Goal: Information Seeking & Learning: Understand process/instructions

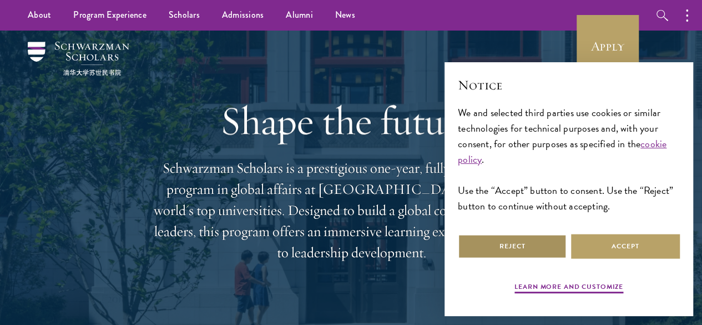
click at [550, 234] on button "Reject" at bounding box center [512, 246] width 109 height 25
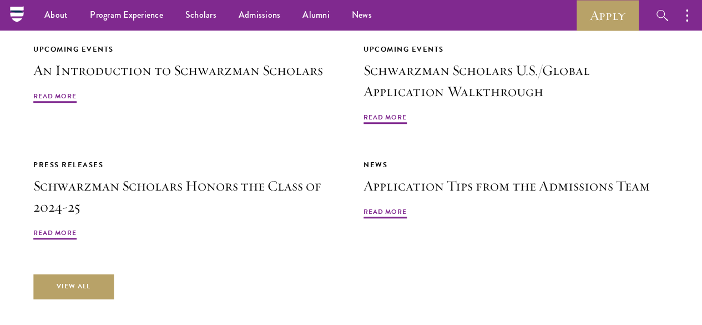
scroll to position [2442, 0]
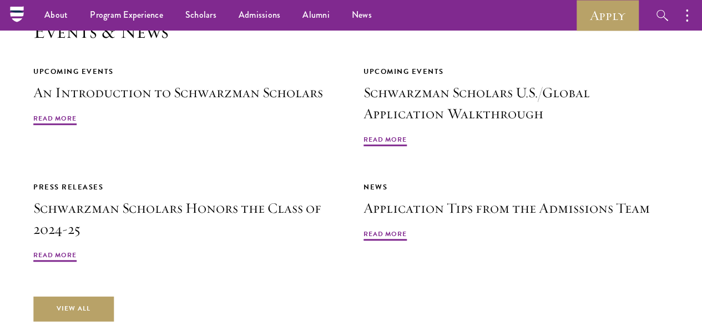
click at [100, 43] on h2 "Events & News" at bounding box center [351, 31] width 636 height 24
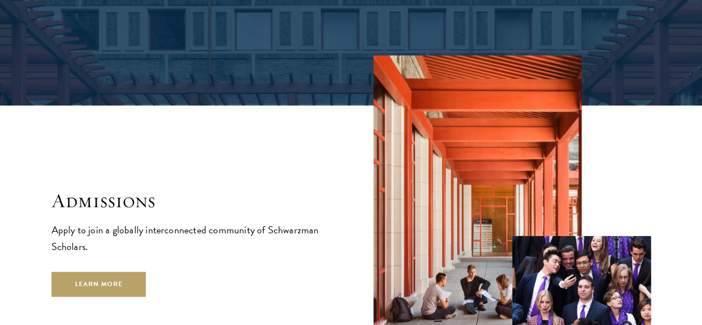
scroll to position [1642, 0]
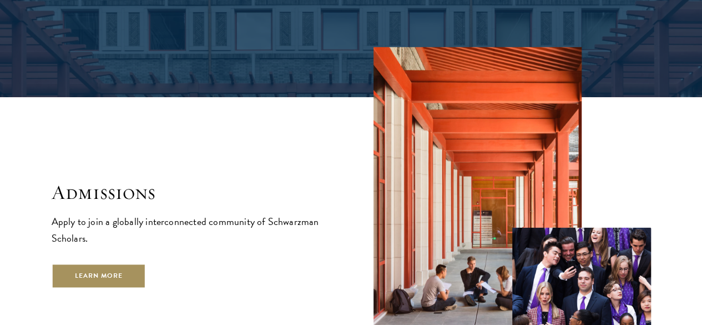
click at [147, 273] on link "Learn More" at bounding box center [99, 275] width 95 height 25
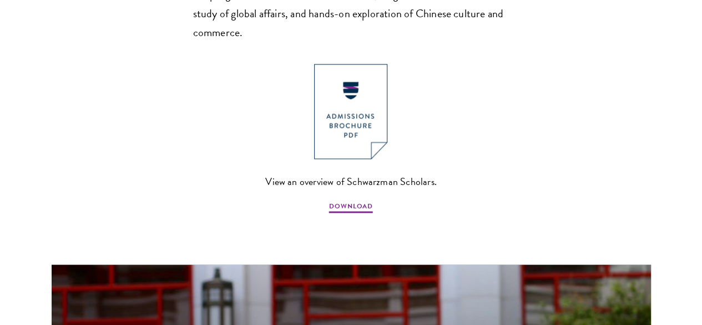
scroll to position [866, 0]
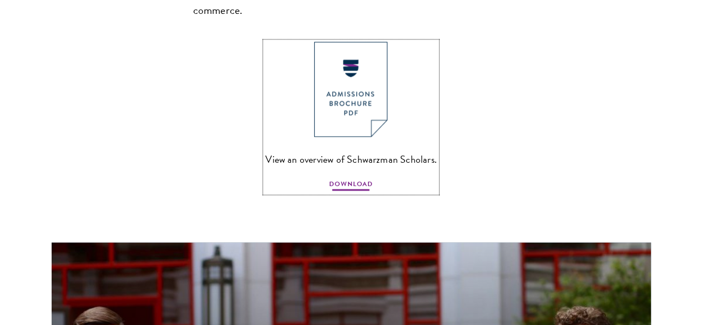
click at [352, 187] on span "DOWNLOAD" at bounding box center [351, 185] width 44 height 13
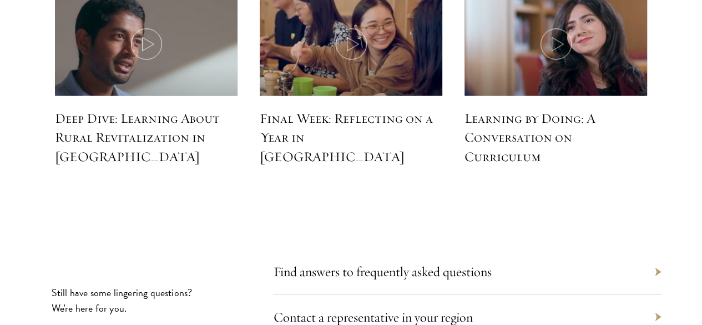
scroll to position [4975, 0]
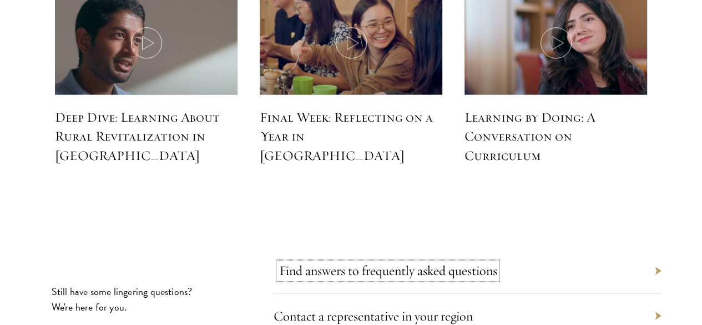
click at [435, 262] on link "Find answers to frequently asked questions" at bounding box center [388, 270] width 218 height 17
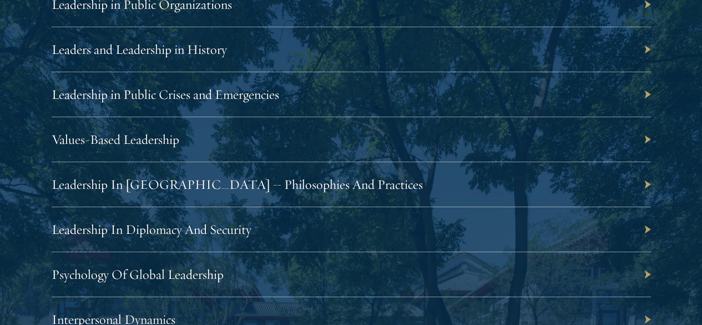
scroll to position [2021, 0]
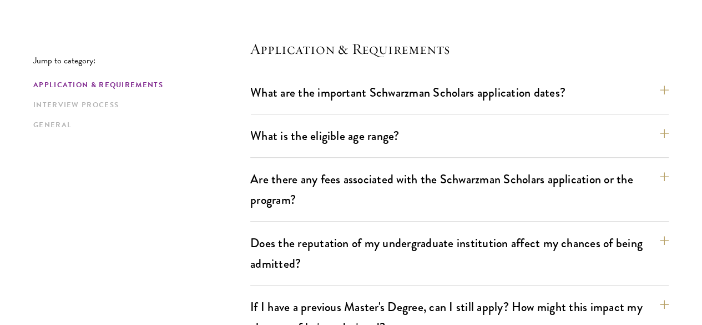
scroll to position [311, 0]
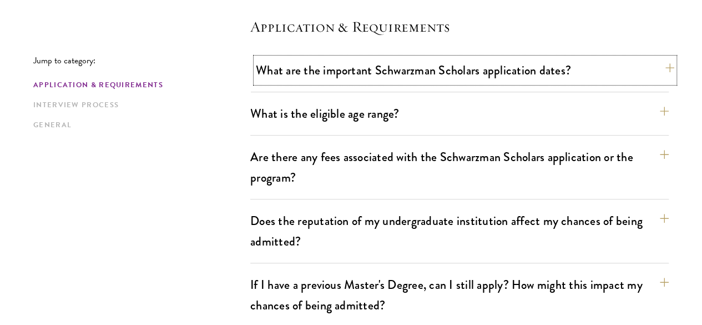
click at [495, 71] on button "What are the important Schwarzman Scholars application dates?" at bounding box center [465, 70] width 419 height 25
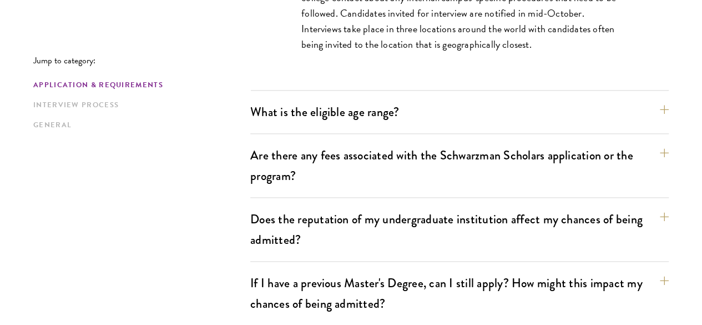
scroll to position [644, 0]
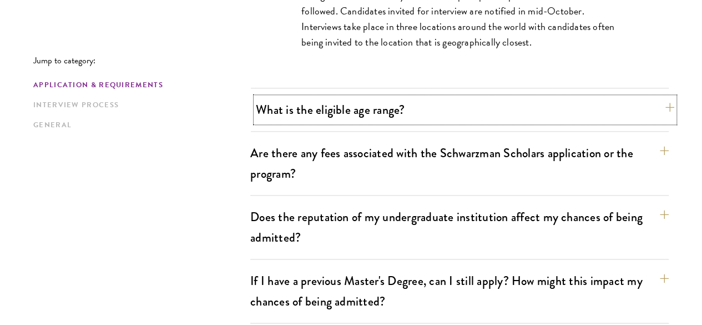
click at [345, 101] on button "What is the eligible age range?" at bounding box center [465, 109] width 419 height 25
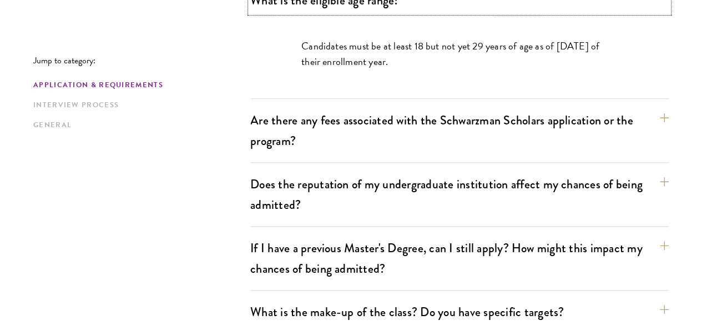
scroll to position [440, 0]
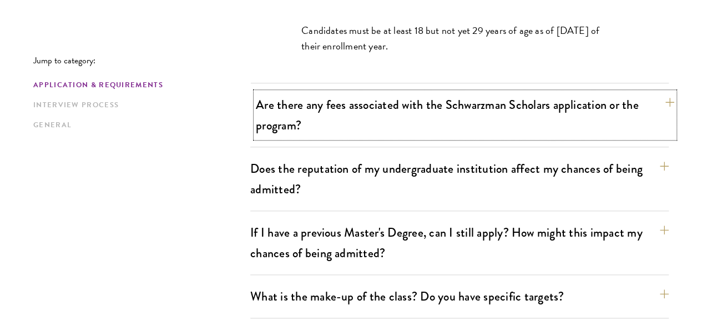
click at [287, 121] on button "Are there any fees associated with the Schwarzman Scholars application or the p…" at bounding box center [465, 115] width 419 height 46
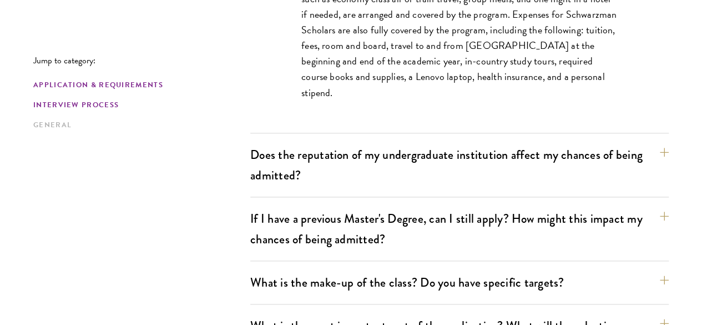
scroll to position [573, 0]
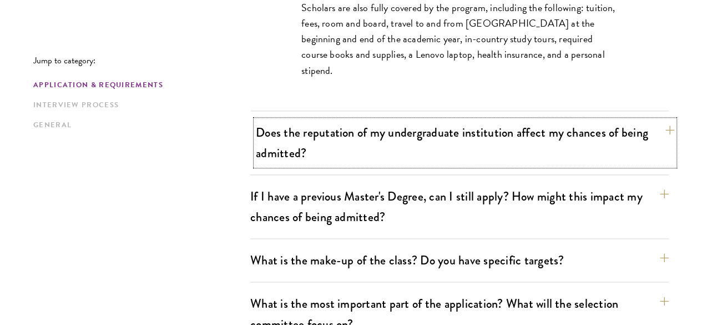
click at [290, 120] on button "Does the reputation of my undergraduate institution affect my chances of being …" at bounding box center [465, 143] width 419 height 46
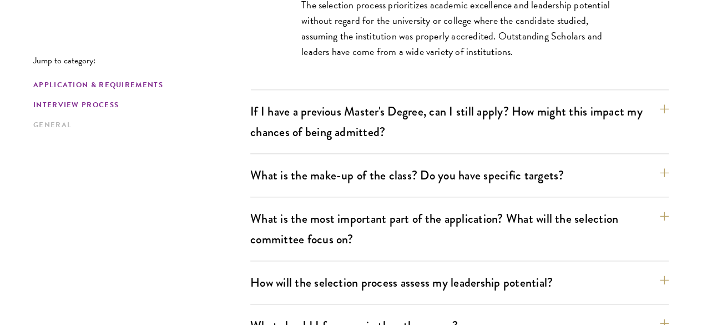
scroll to position [595, 0]
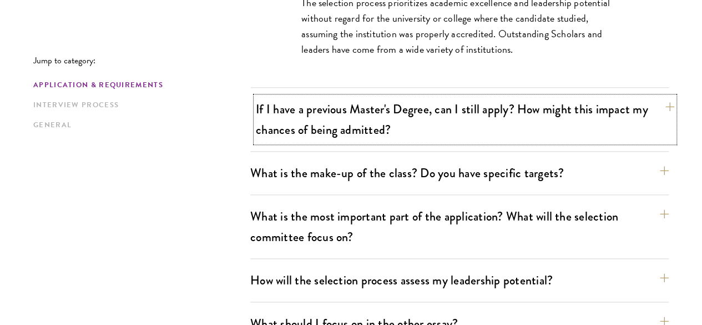
click at [373, 107] on button "If I have a previous Master's Degree, can I still apply? How might this impact …" at bounding box center [465, 120] width 419 height 46
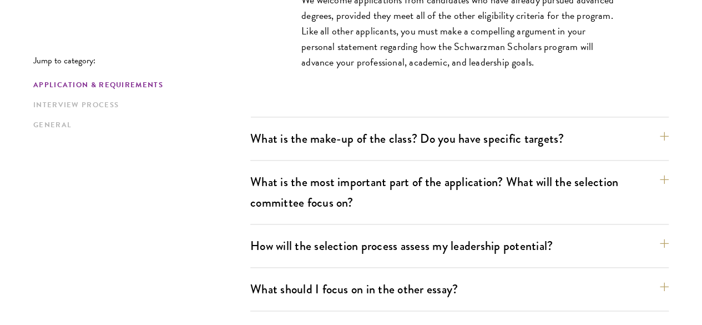
scroll to position [684, 0]
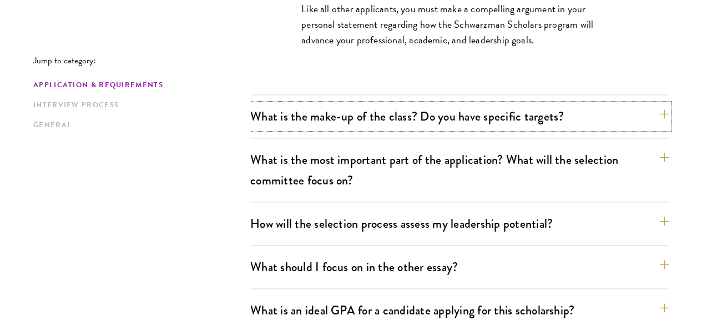
click at [320, 104] on button "What is the make-up of the class? Do you have specific targets?" at bounding box center [459, 116] width 419 height 25
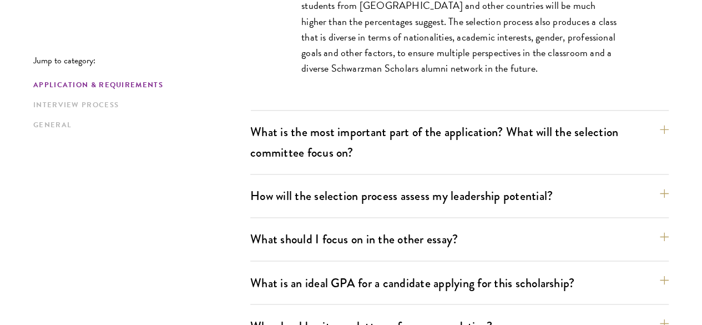
scroll to position [795, 0]
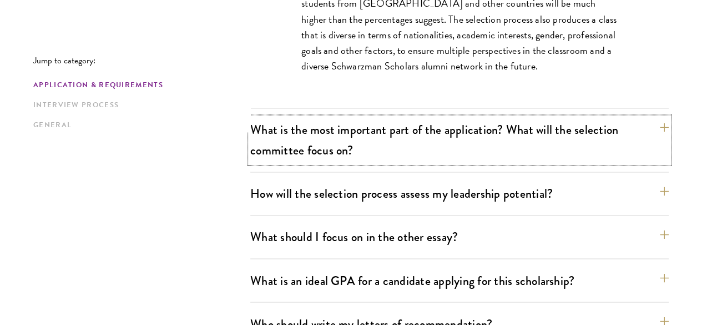
click at [320, 117] on button "What is the most important part of the application? What will the selection com…" at bounding box center [459, 140] width 419 height 46
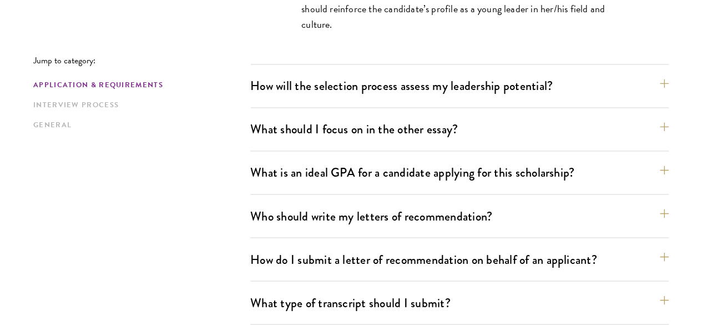
scroll to position [840, 0]
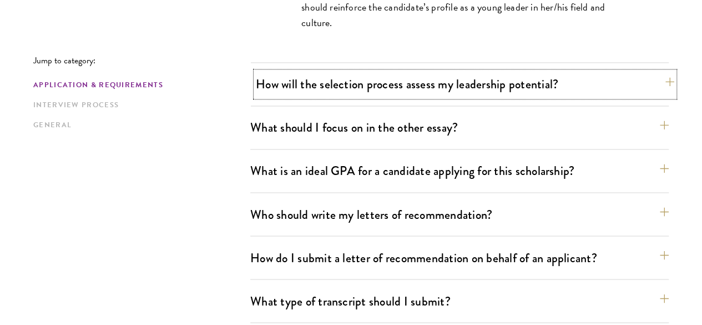
click at [377, 72] on button "How will the selection process assess my leadership potential?" at bounding box center [465, 84] width 419 height 25
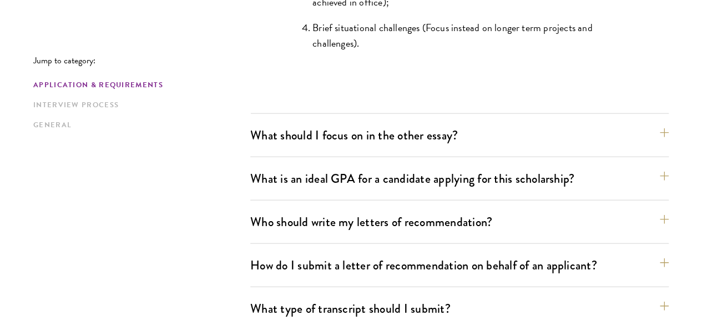
scroll to position [1262, 0]
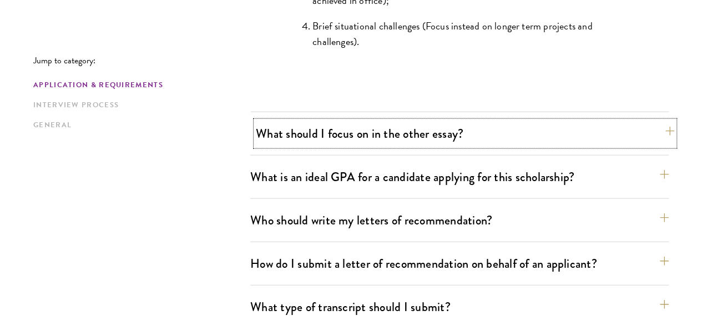
click at [336, 121] on button "What should I focus on in the other essay?" at bounding box center [465, 133] width 419 height 25
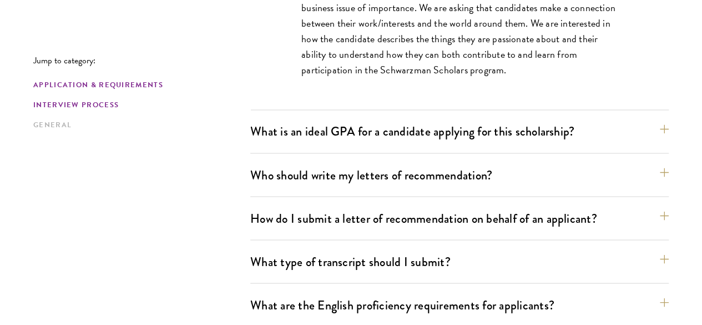
scroll to position [906, 0]
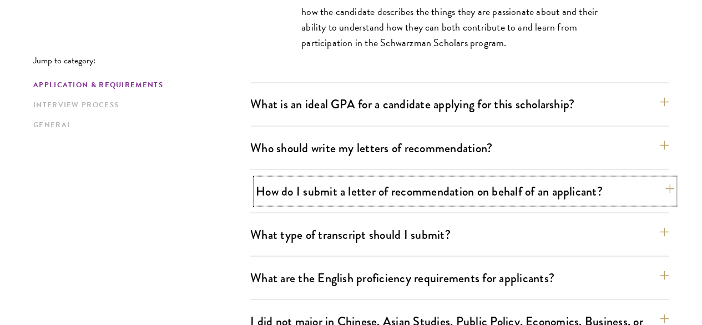
click at [304, 178] on button "How do I submit a letter of recommendation on behalf of an applicant?" at bounding box center [465, 190] width 419 height 25
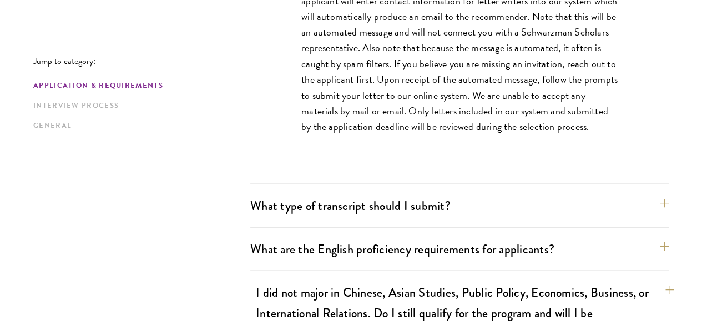
scroll to position [1017, 0]
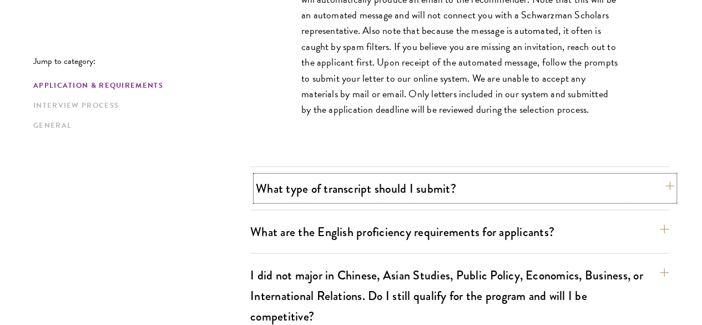
click at [413, 175] on button "What type of transcript should I submit?" at bounding box center [465, 187] width 419 height 25
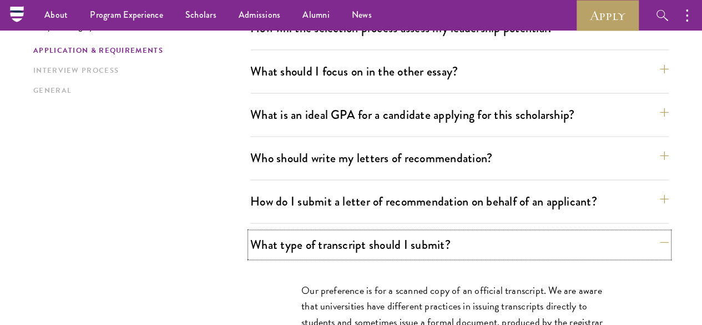
scroll to position [728, 0]
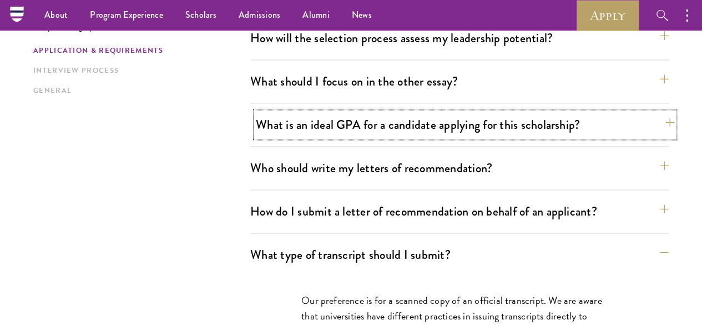
click at [452, 112] on button "What is an ideal GPA for a candidate applying for this scholarship?" at bounding box center [465, 124] width 419 height 25
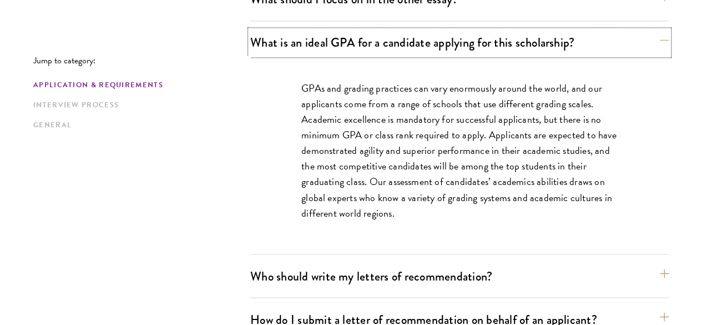
scroll to position [884, 0]
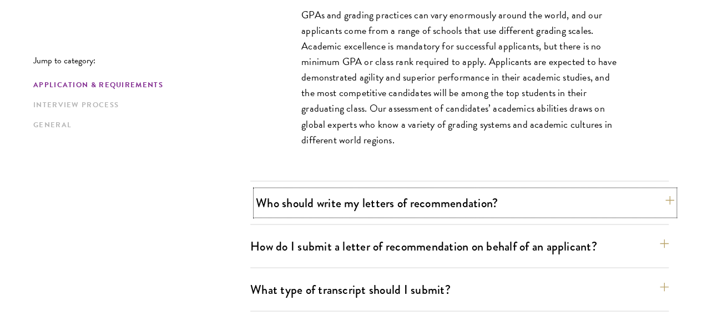
click at [347, 190] on button "Who should write my letters of recommendation?" at bounding box center [465, 202] width 419 height 25
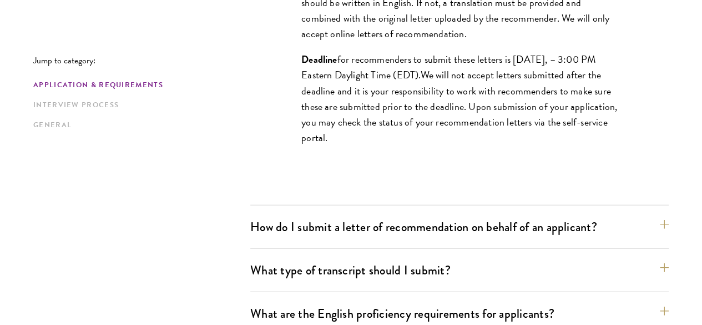
scroll to position [1217, 0]
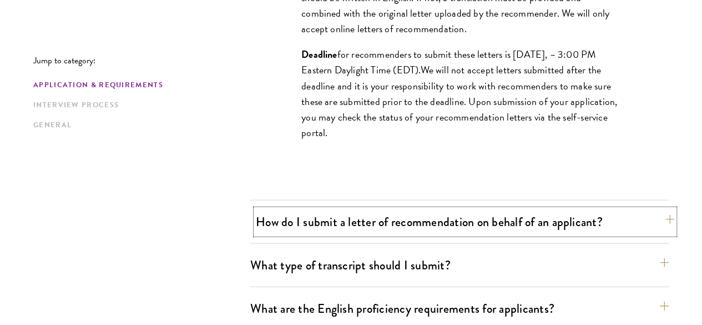
click at [490, 209] on button "How do I submit a letter of recommendation on behalf of an applicant?" at bounding box center [465, 221] width 419 height 25
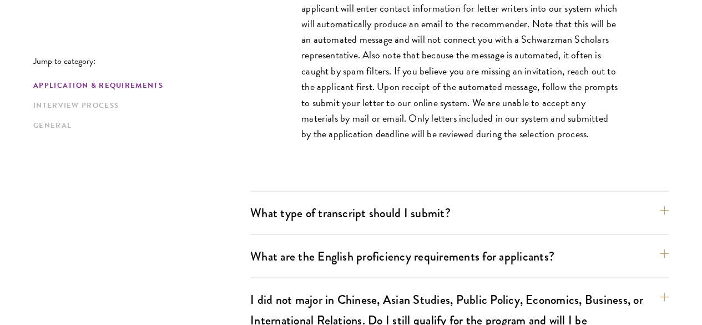
scroll to position [995, 0]
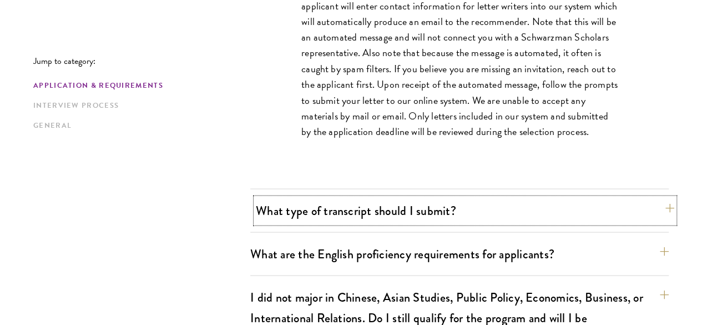
click at [359, 198] on button "What type of transcript should I submit?" at bounding box center [465, 210] width 419 height 25
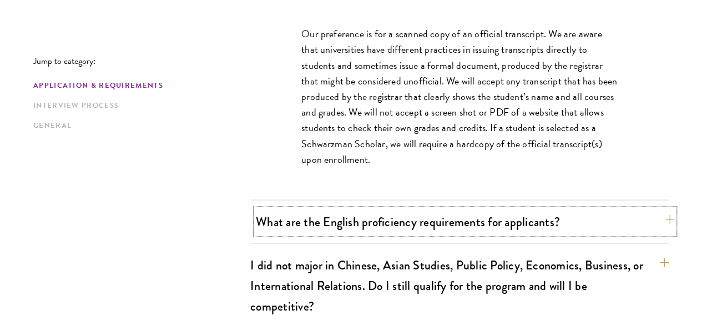
click at [340, 209] on button "What are the English proficiency requirements for applicants?" at bounding box center [465, 221] width 419 height 25
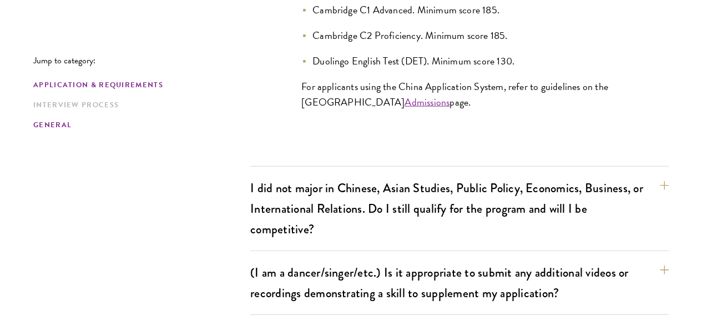
scroll to position [1306, 0]
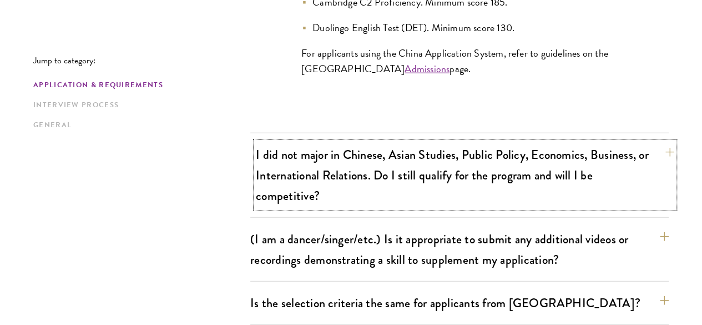
click at [385, 142] on button "I did not major in Chinese, Asian Studies, Public Policy, Economics, Business, …" at bounding box center [465, 175] width 419 height 66
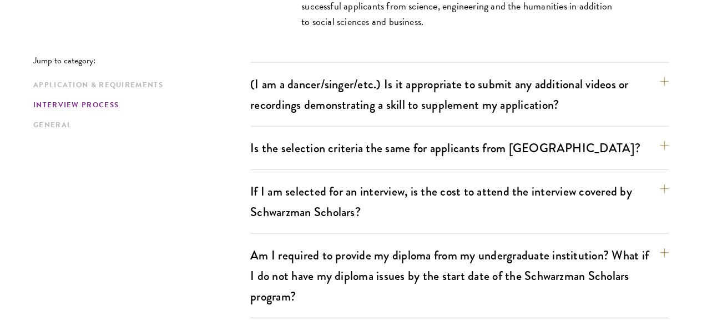
scroll to position [1262, 0]
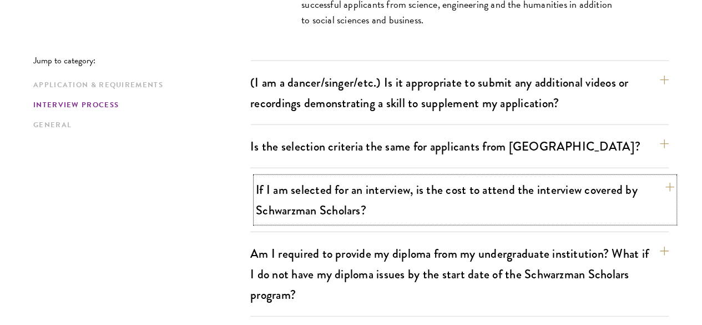
click at [315, 177] on button "If I am selected for an interview, is the cost to attend the interview covered …" at bounding box center [465, 200] width 419 height 46
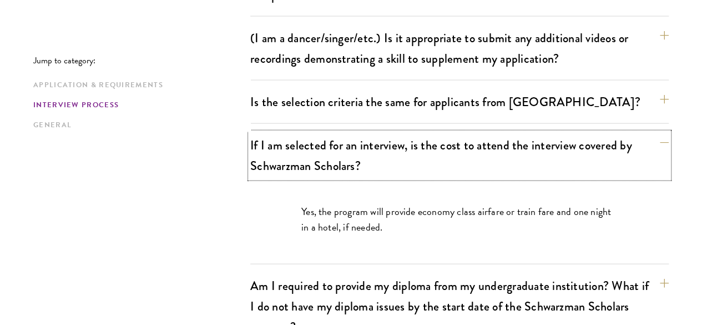
scroll to position [1138, 0]
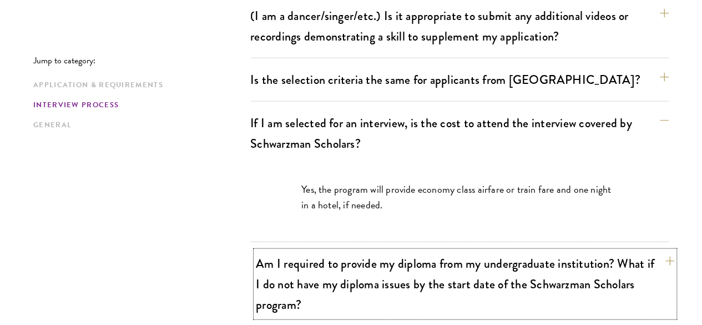
click at [293, 251] on button "Am I required to provide my diploma from my undergraduate institution? What if …" at bounding box center [465, 284] width 419 height 66
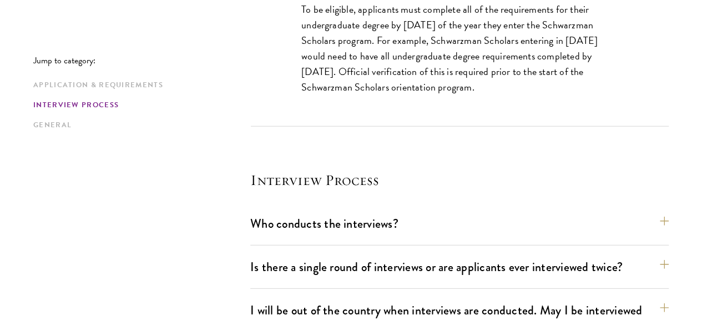
scroll to position [1405, 0]
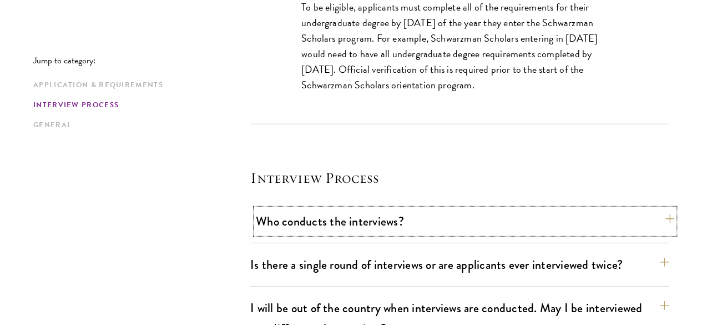
click at [326, 209] on button "Who conducts the interviews?" at bounding box center [465, 221] width 419 height 25
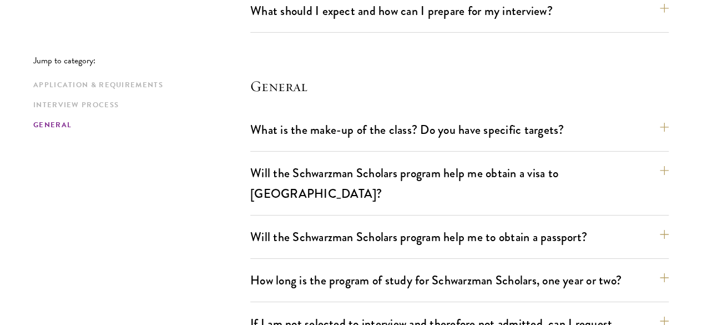
scroll to position [1827, 0]
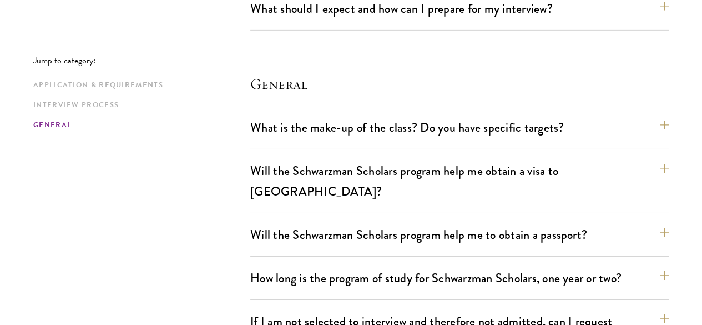
click at [359, 158] on div "Will the Schwarzman Scholars program help me obtain a visa to China? The Tsingh…" at bounding box center [459, 185] width 419 height 55
click at [384, 158] on button "Will the Schwarzman Scholars program help me obtain a visa to China?" at bounding box center [465, 181] width 419 height 46
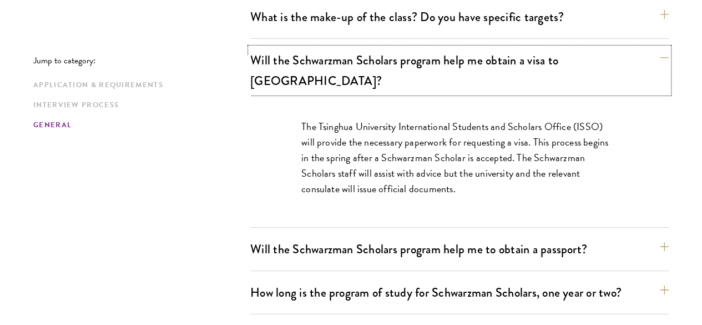
scroll to position [1845, 0]
click at [313, 237] on button "Will the Schwarzman Scholars program help me to obtain a passport?" at bounding box center [465, 249] width 419 height 25
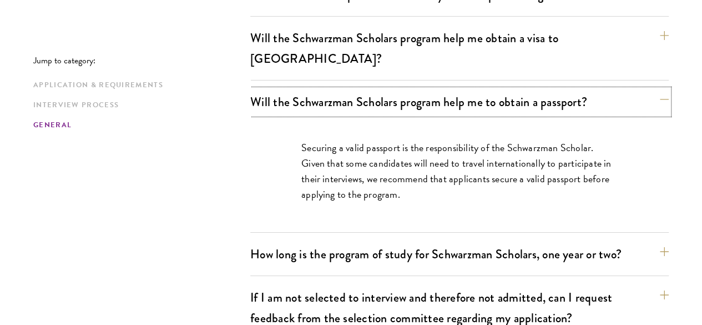
scroll to position [1889, 0]
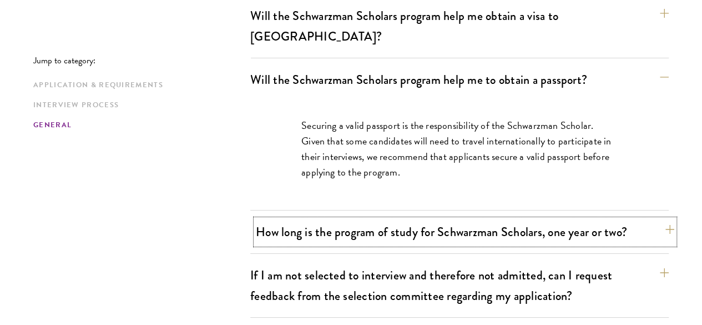
click at [287, 219] on button "How long is the program of study for Schwarzman Scholars, one year or two?" at bounding box center [465, 231] width 419 height 25
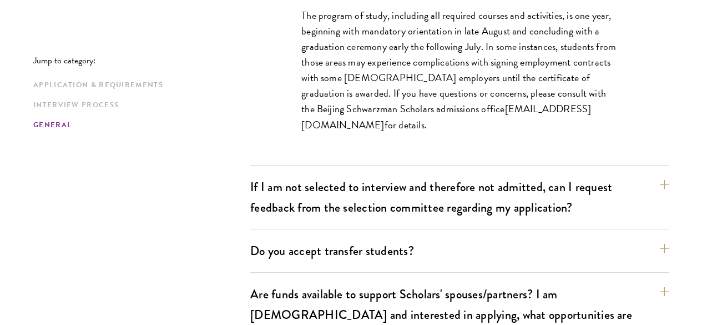
scroll to position [2044, 0]
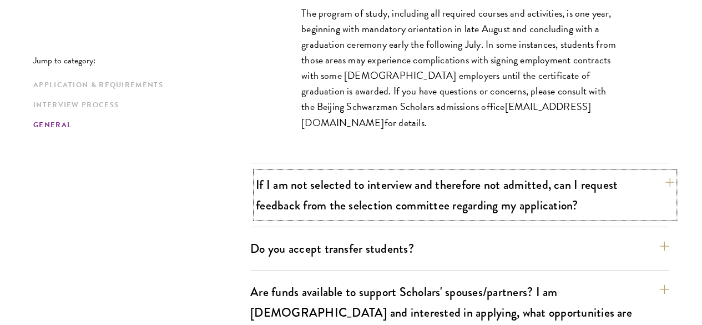
click at [315, 172] on button "If I am not selected to interview and therefore not admitted, can I request fee…" at bounding box center [465, 195] width 419 height 46
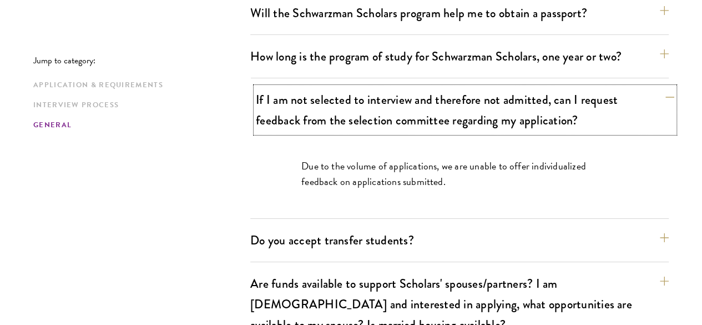
scroll to position [1978, 0]
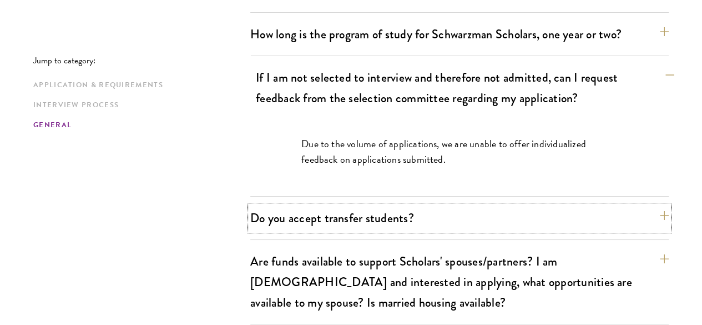
click at [315, 205] on button "Do you accept transfer students?" at bounding box center [459, 217] width 419 height 25
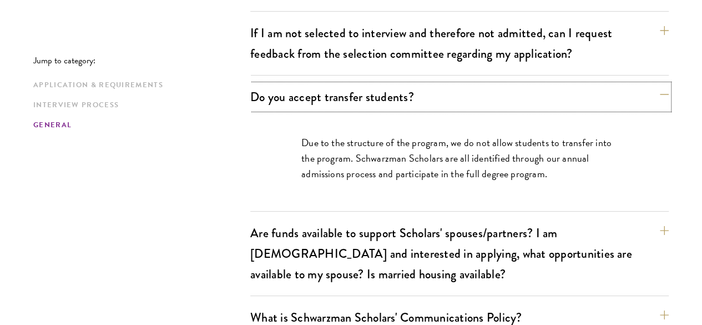
scroll to position [2044, 0]
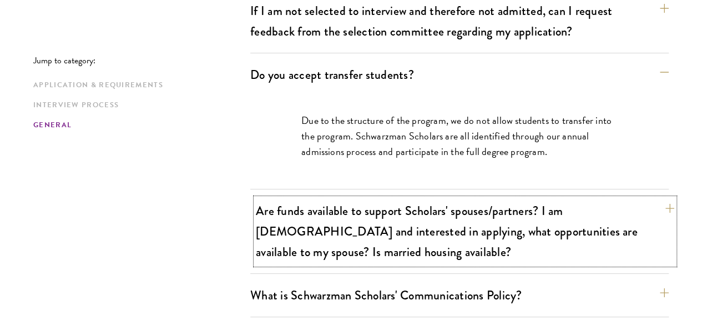
click at [326, 198] on button "Are funds available to support Scholars' spouses/partners? I am married and int…" at bounding box center [465, 231] width 419 height 66
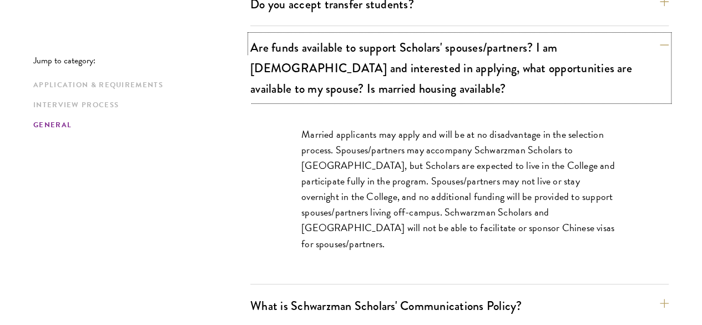
scroll to position [2133, 0]
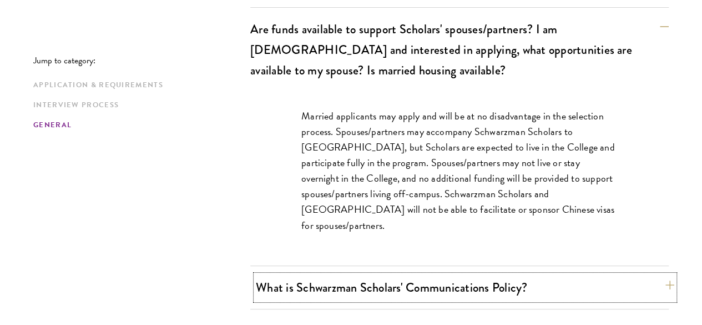
click at [323, 275] on button "What is Schwarzman Scholars' Communications Policy?" at bounding box center [465, 287] width 419 height 25
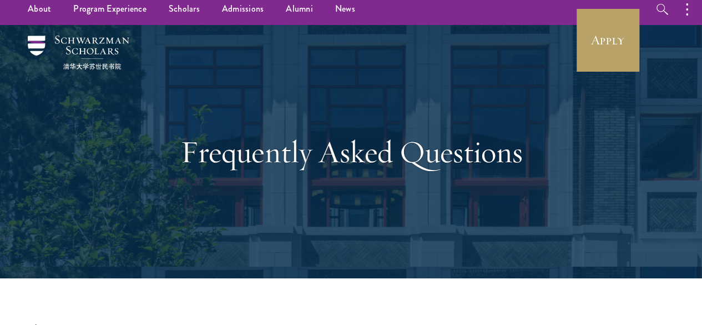
scroll to position [0, 0]
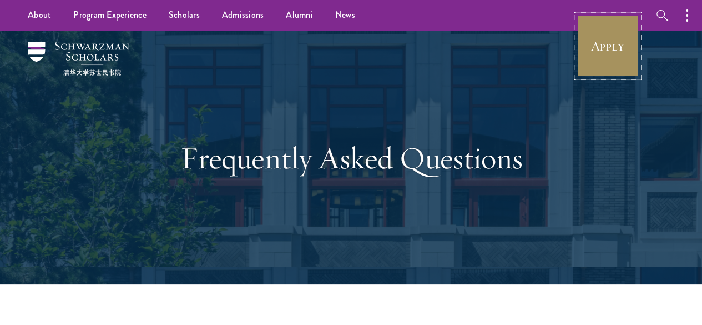
click at [600, 55] on link "Apply" at bounding box center [608, 46] width 62 height 62
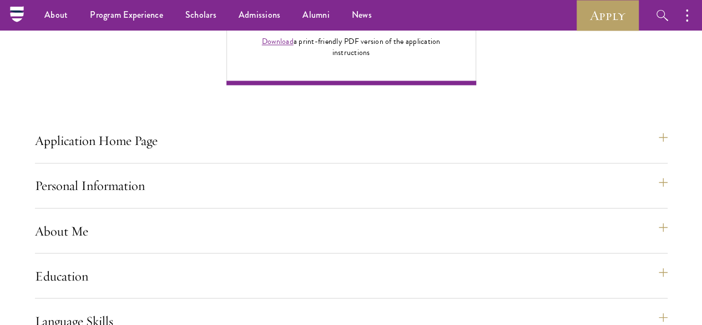
scroll to position [844, 0]
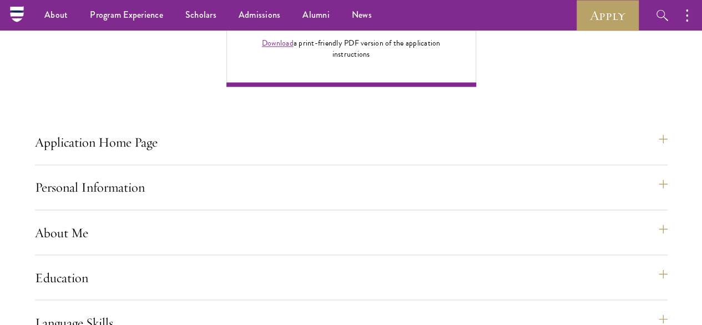
click at [354, 162] on div "Application Home Page The online application form must be completed in English.…" at bounding box center [351, 207] width 633 height 1265
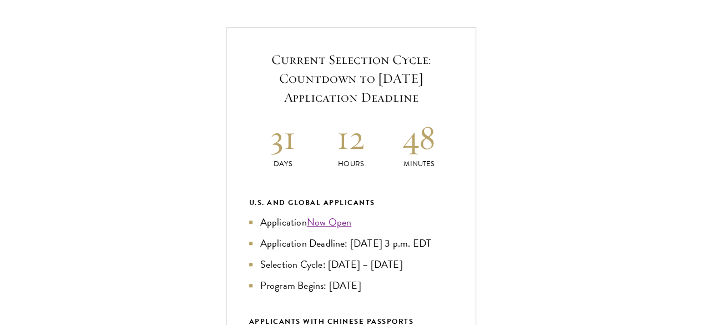
scroll to position [422, 0]
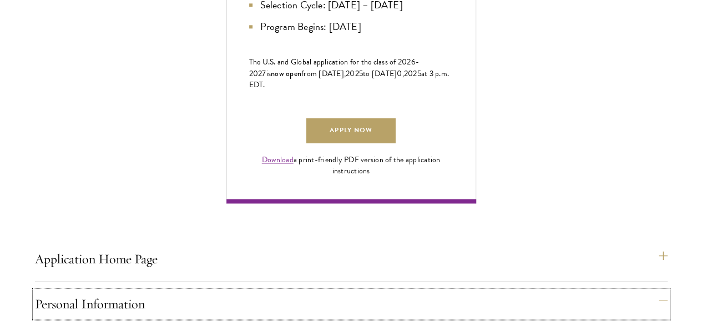
scroll to position [777, 0]
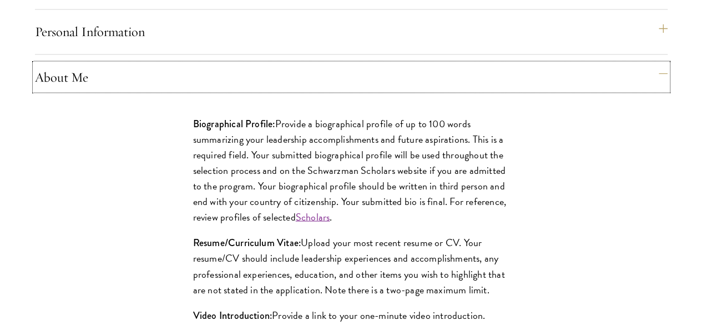
scroll to position [1022, 0]
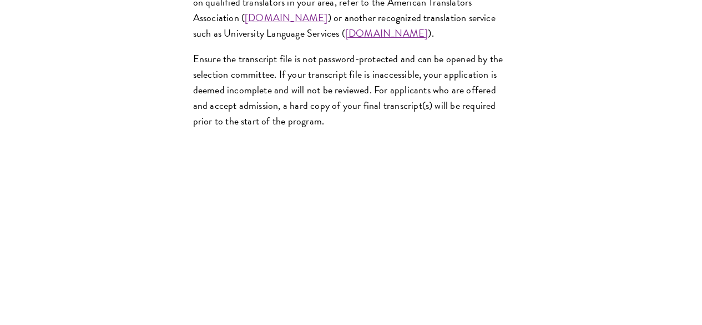
scroll to position [2021, 0]
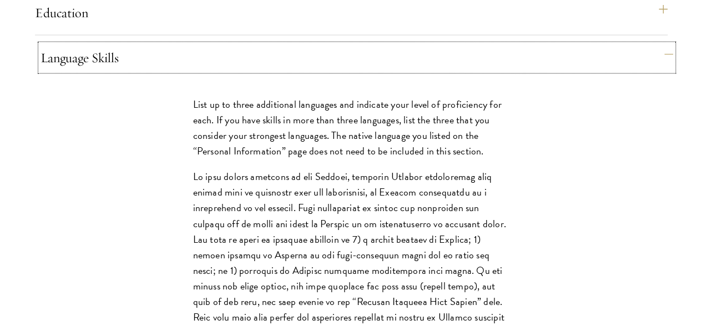
scroll to position [1111, 0]
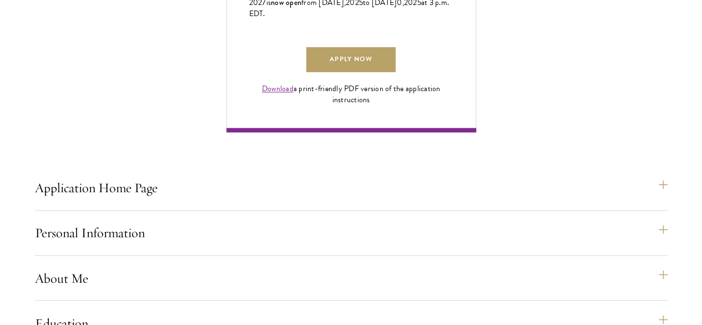
scroll to position [800, 0]
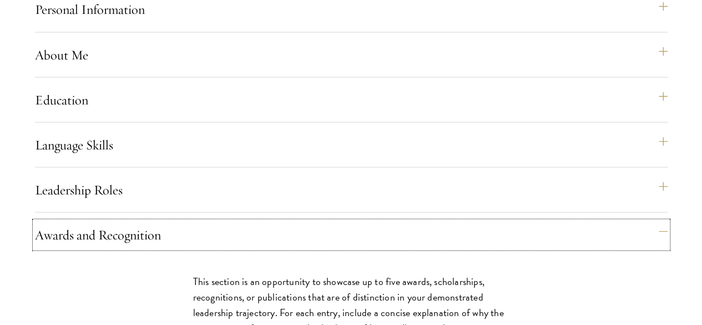
scroll to position [1044, 0]
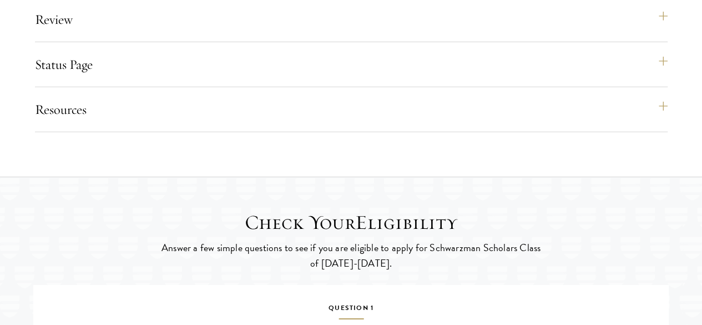
scroll to position [1809, 0]
